Goal: Information Seeking & Learning: Learn about a topic

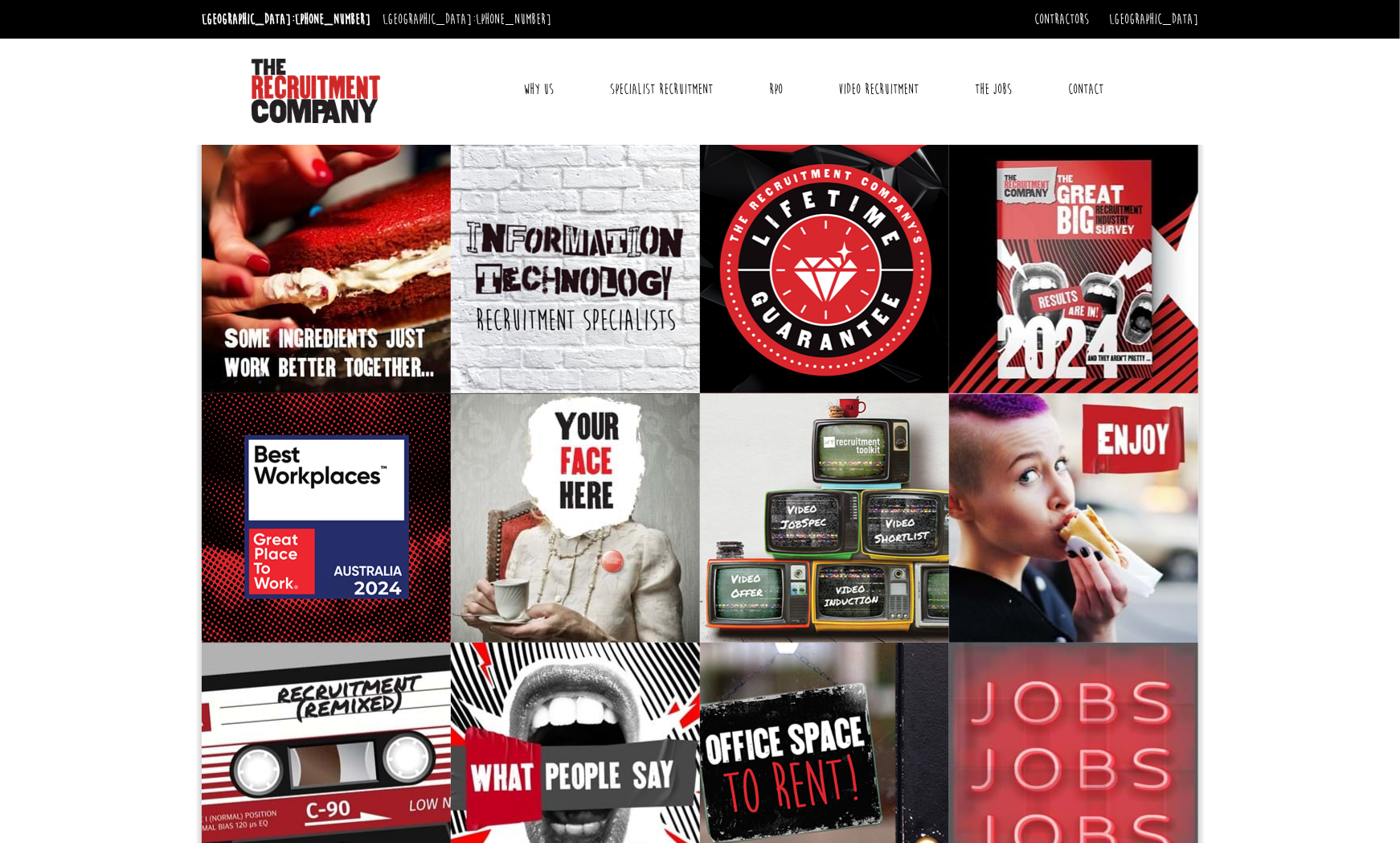
click at [1068, 84] on link "Contact" at bounding box center [1086, 89] width 60 height 40
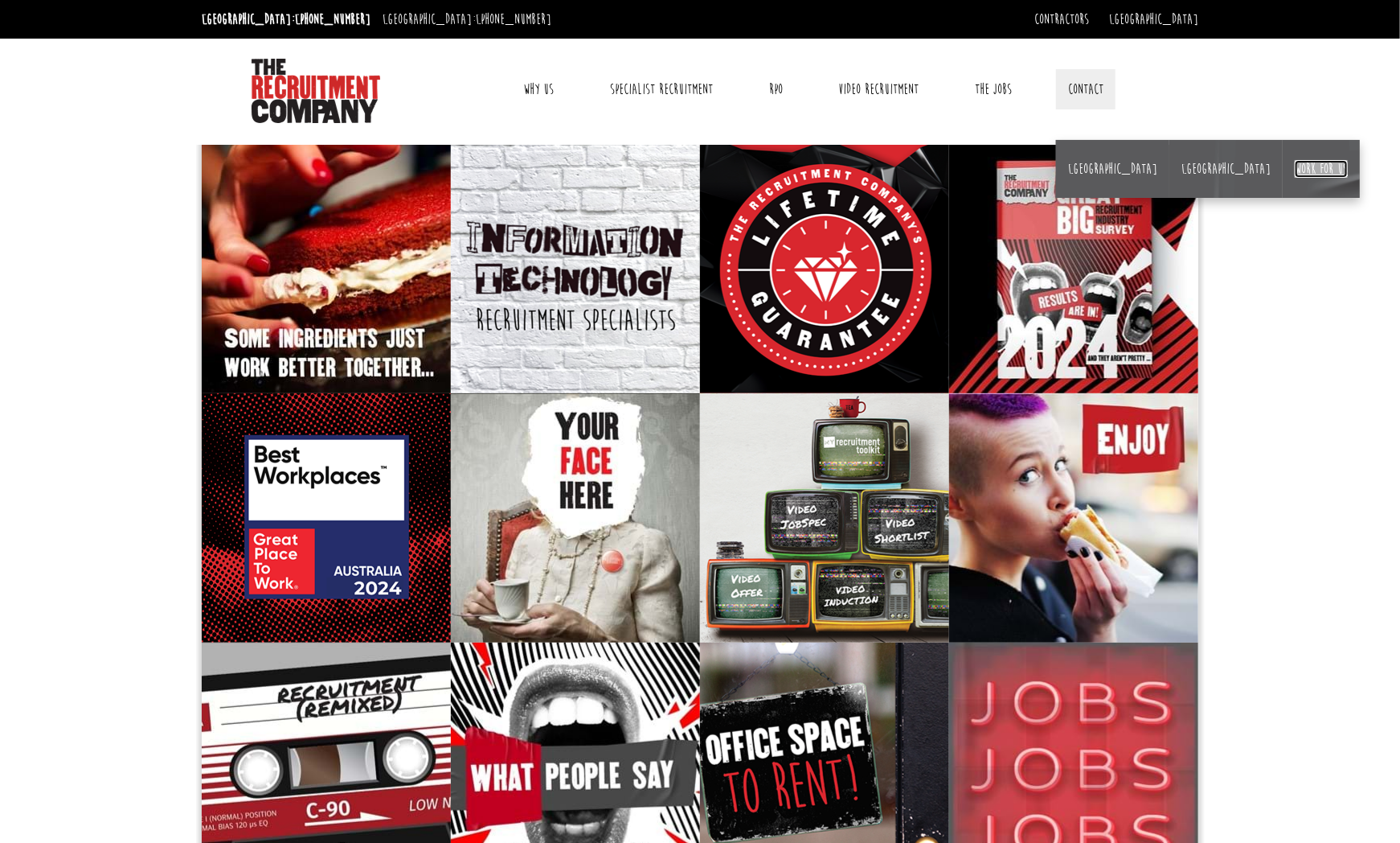
click at [1295, 172] on link "Work for us" at bounding box center [1321, 169] width 53 height 18
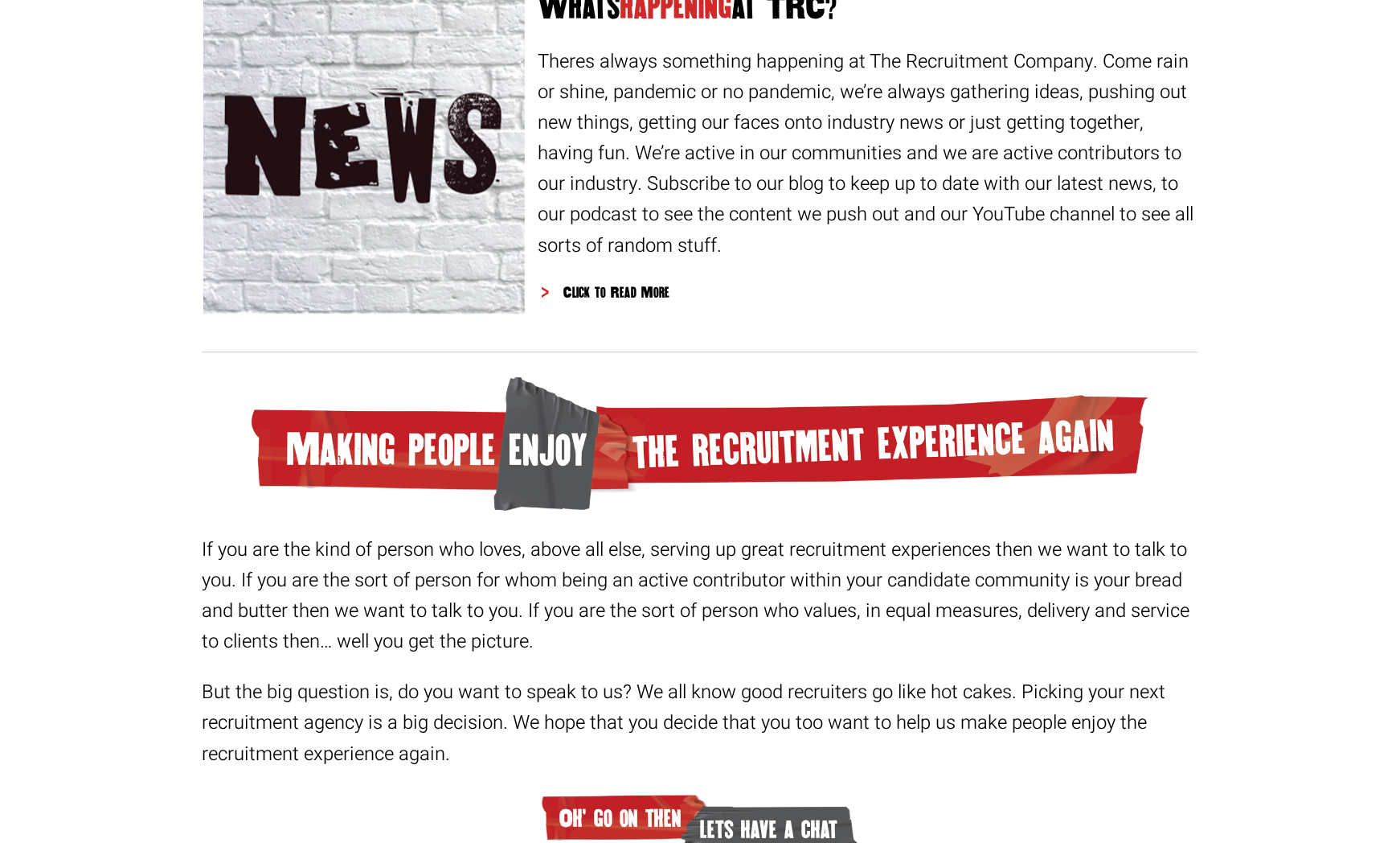
scroll to position [1795, 0]
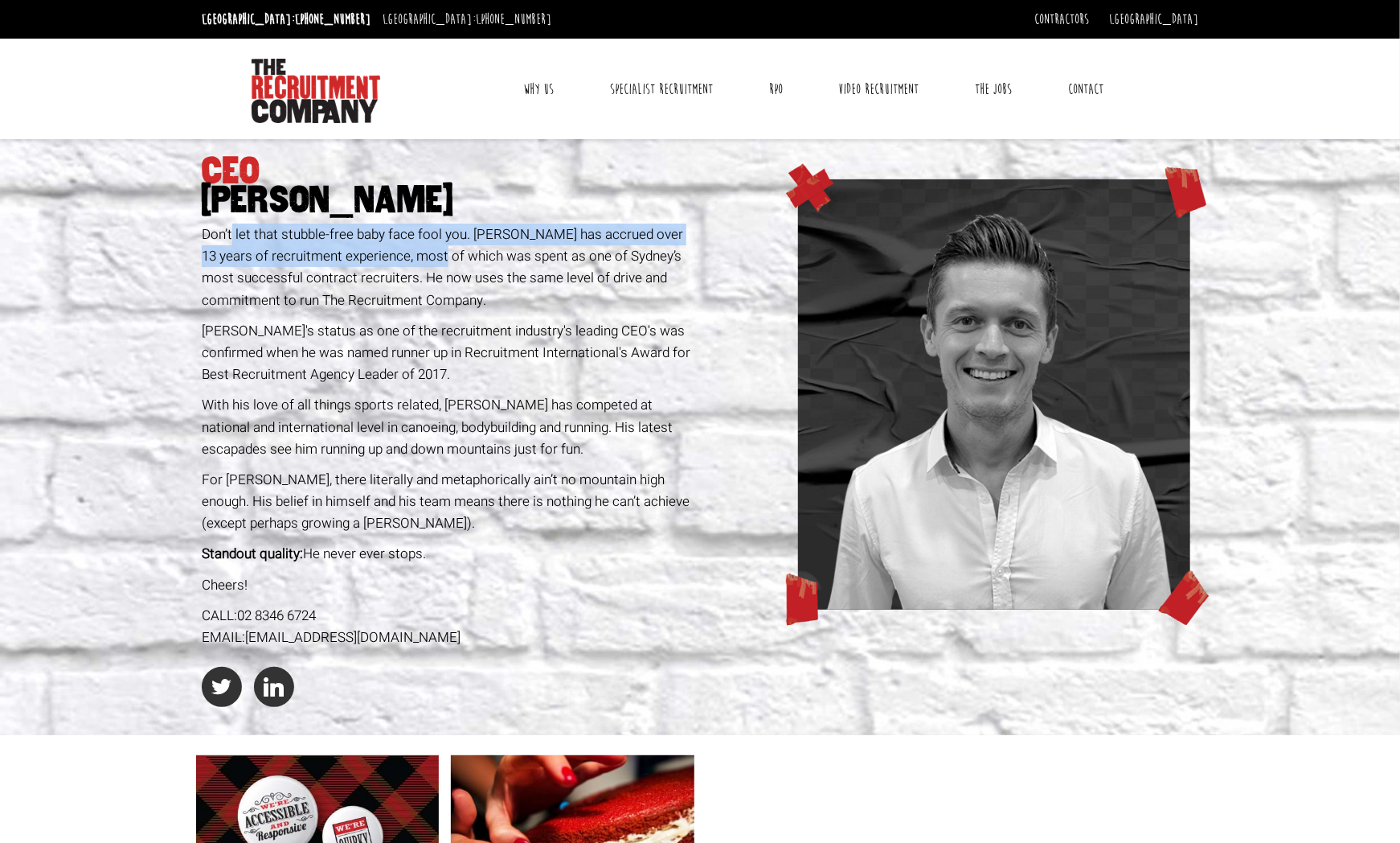
drag, startPoint x: 230, startPoint y: 230, endPoint x: 428, endPoint y: 248, distance: 198.8
click at [428, 248] on span "Don’t let that stubble-free baby face fool you. [PERSON_NAME] has accrued over …" at bounding box center [442, 267] width 481 height 86
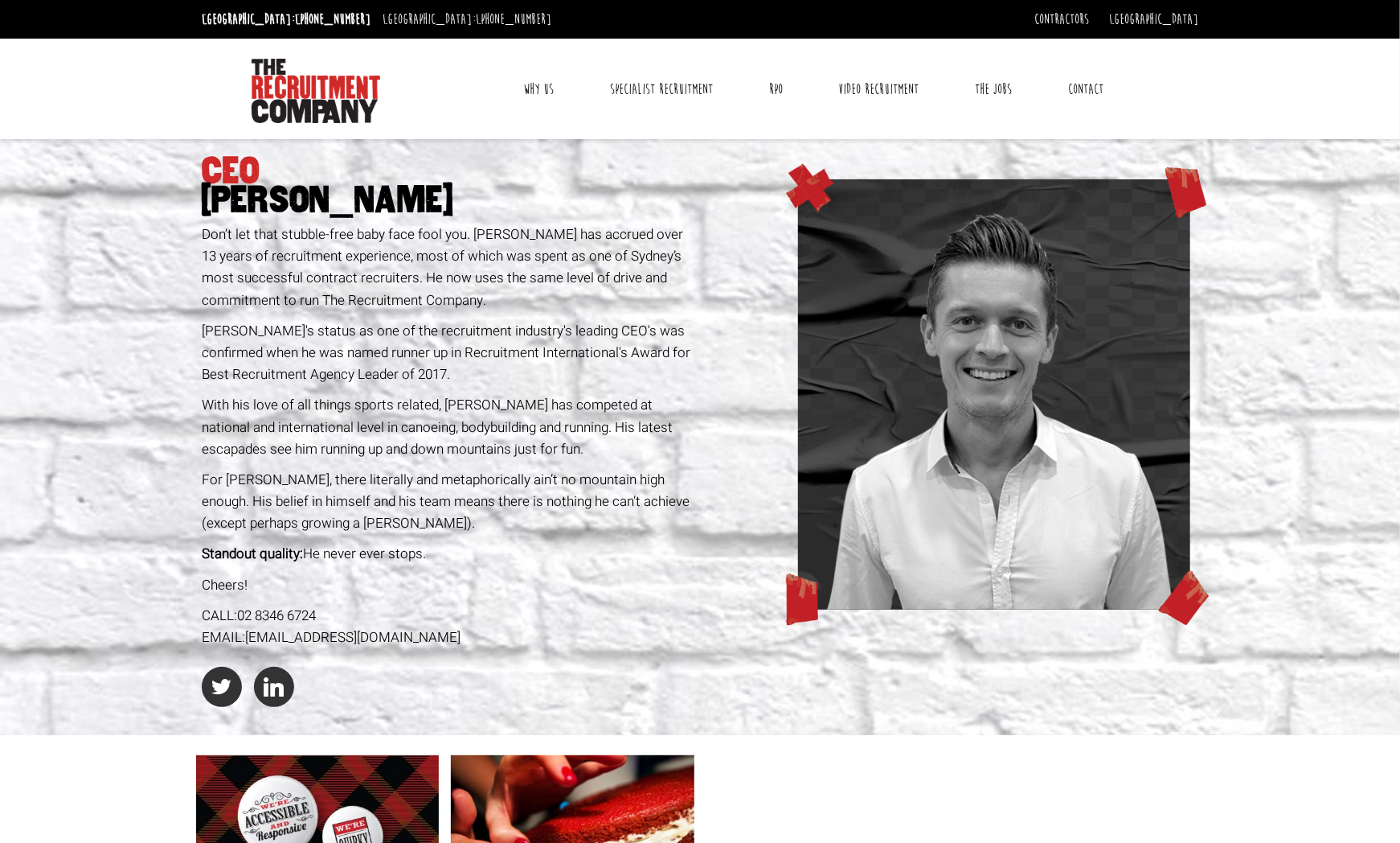
drag, startPoint x: 428, startPoint y: 248, endPoint x: 448, endPoint y: 248, distance: 20.0
click at [448, 248] on span "Don’t let that stubble-free baby face fool you. [PERSON_NAME] has accrued over …" at bounding box center [442, 267] width 481 height 86
drag, startPoint x: 298, startPoint y: 330, endPoint x: 410, endPoint y: 329, distance: 112.0
click at [410, 329] on span "[PERSON_NAME]'s status as one of the recruitment industry's leading CEO's was c…" at bounding box center [446, 352] width 489 height 63
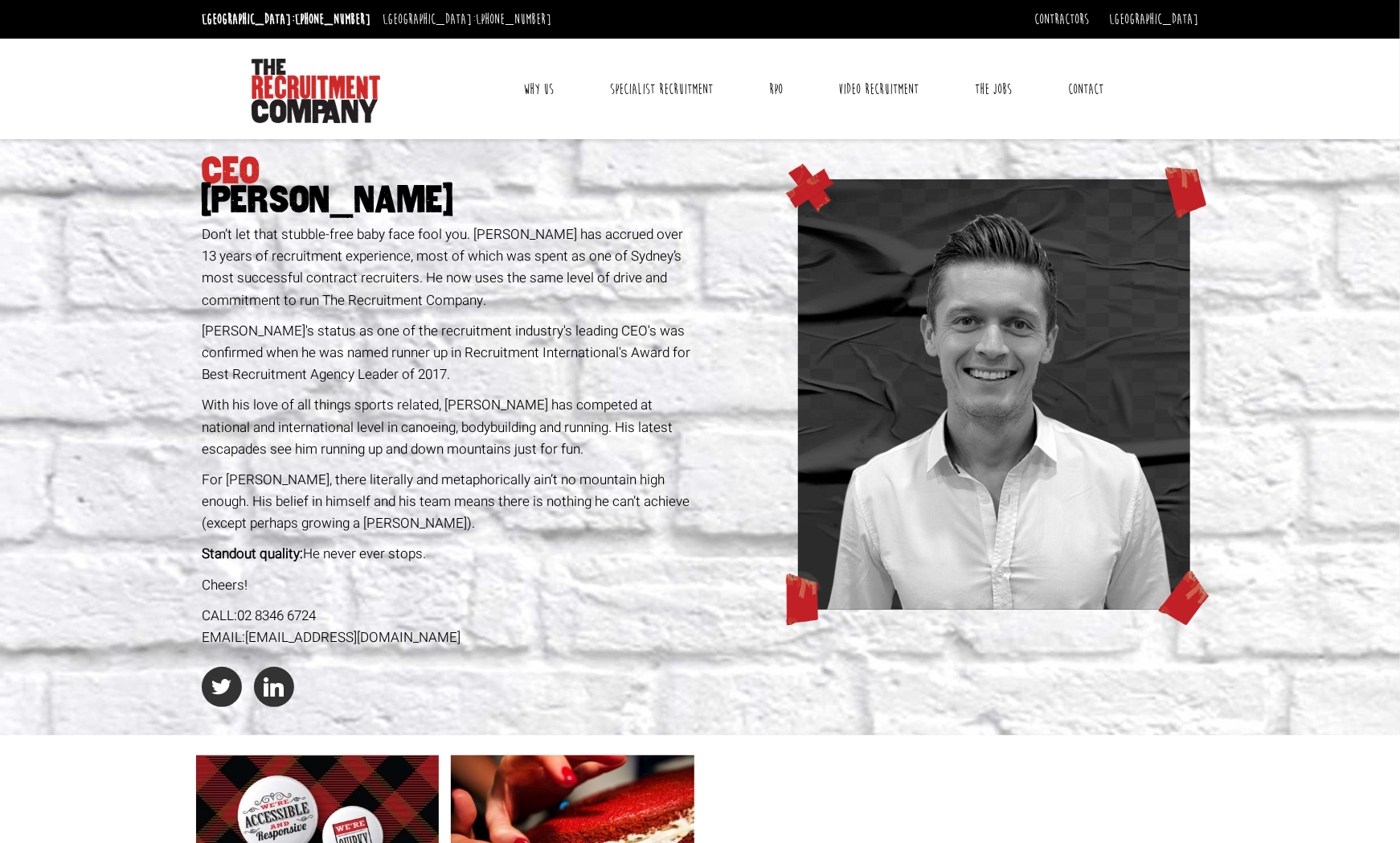
click at [442, 331] on span "[PERSON_NAME]'s status as one of the recruitment industry's leading CEO's was c…" at bounding box center [446, 352] width 489 height 63
drag, startPoint x: 264, startPoint y: 353, endPoint x: 445, endPoint y: 356, distance: 181.0
click at [445, 356] on span "[PERSON_NAME]'s status as one of the recruitment industry's leading CEO's was c…" at bounding box center [446, 352] width 489 height 63
click at [500, 353] on span "[PERSON_NAME]'s status as one of the recruitment industry's leading CEO's was c…" at bounding box center [446, 352] width 489 height 63
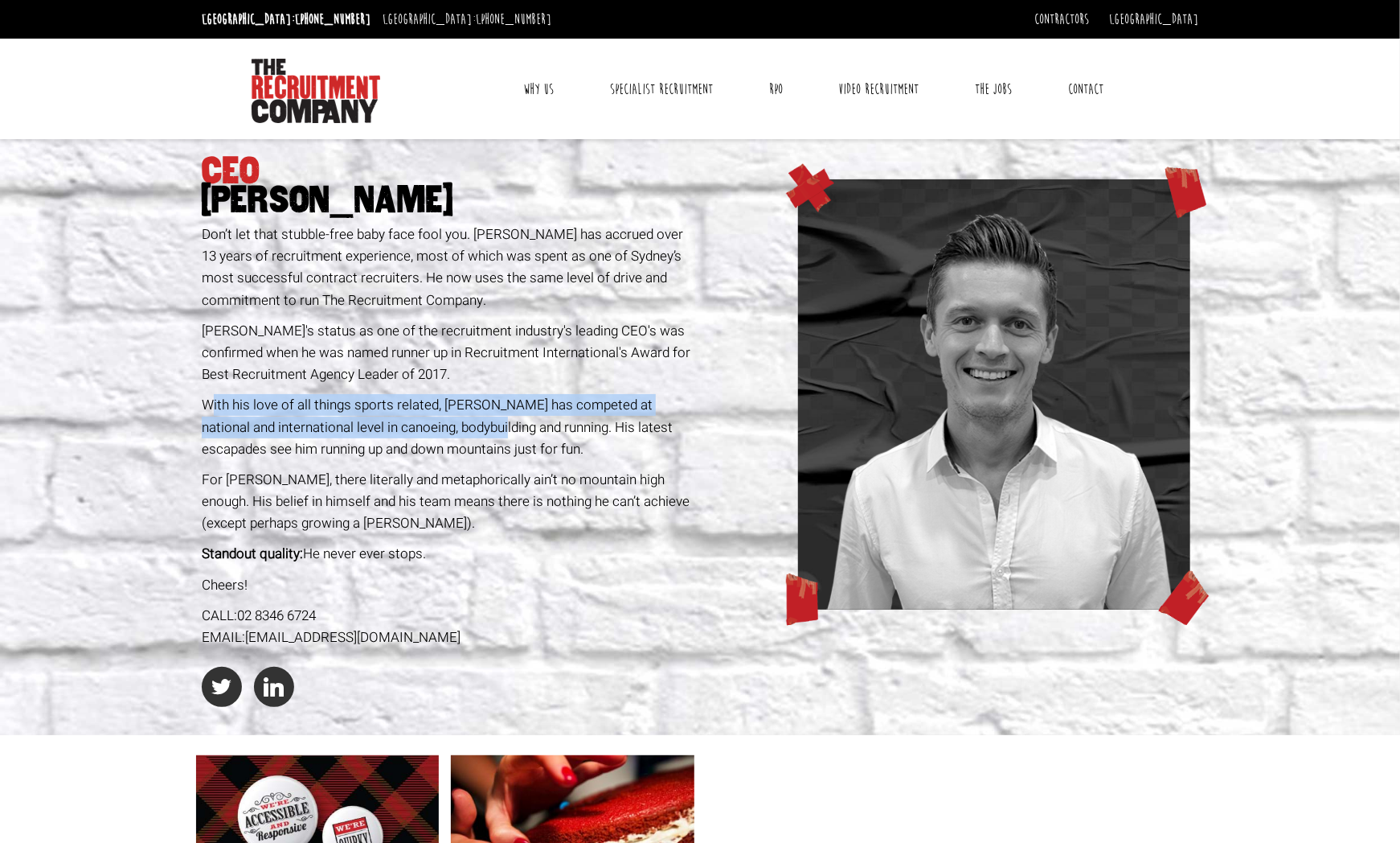
drag, startPoint x: 213, startPoint y: 410, endPoint x: 480, endPoint y: 418, distance: 267.1
click at [480, 418] on span "With his love of all things sports related, [PERSON_NAME] has competed at natio…" at bounding box center [437, 426] width 471 height 63
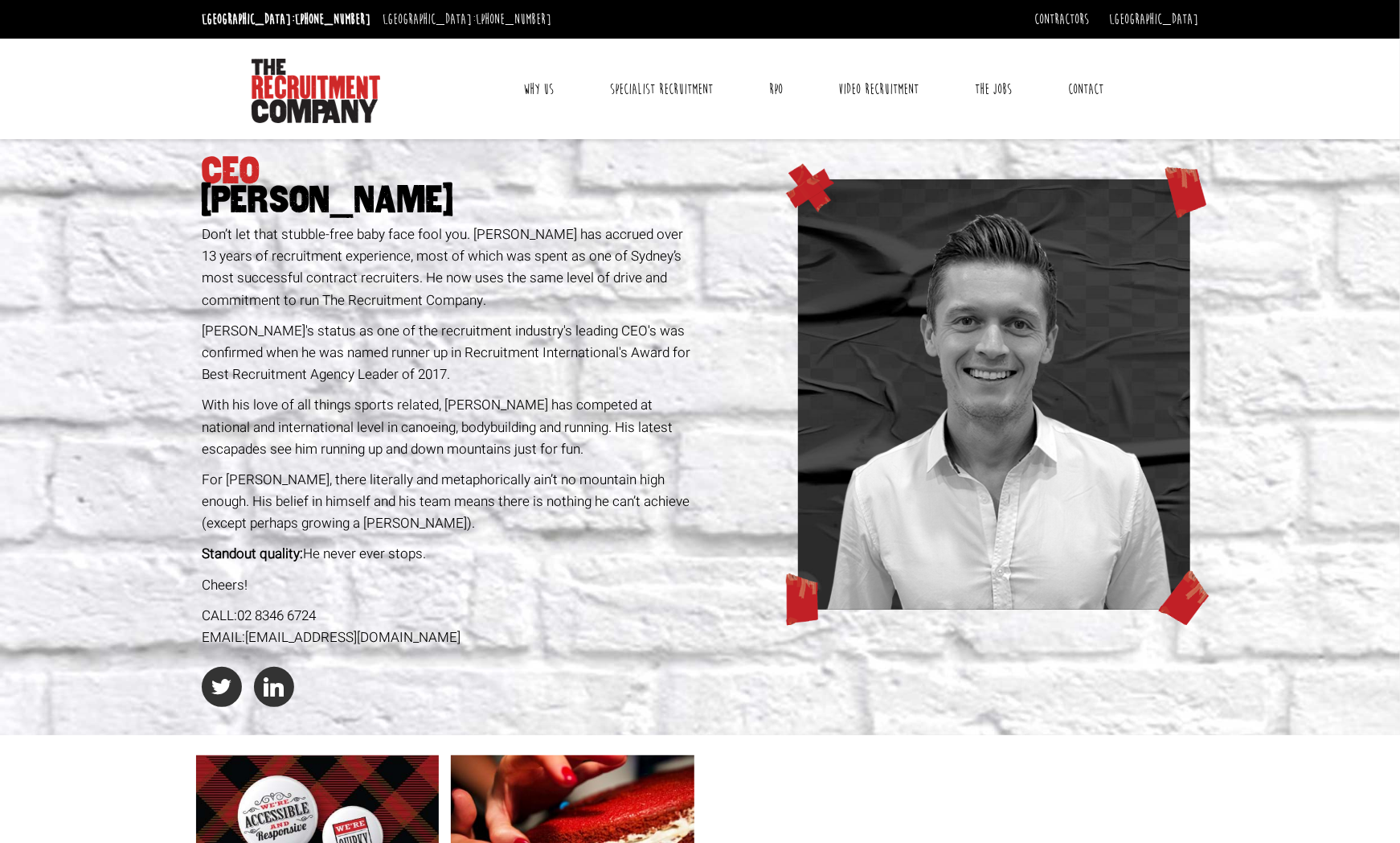
click at [509, 420] on span "With his love of all things sports related, [PERSON_NAME] has competed at natio…" at bounding box center [437, 426] width 471 height 63
